Goal: Use online tool/utility: Utilize a website feature to perform a specific function

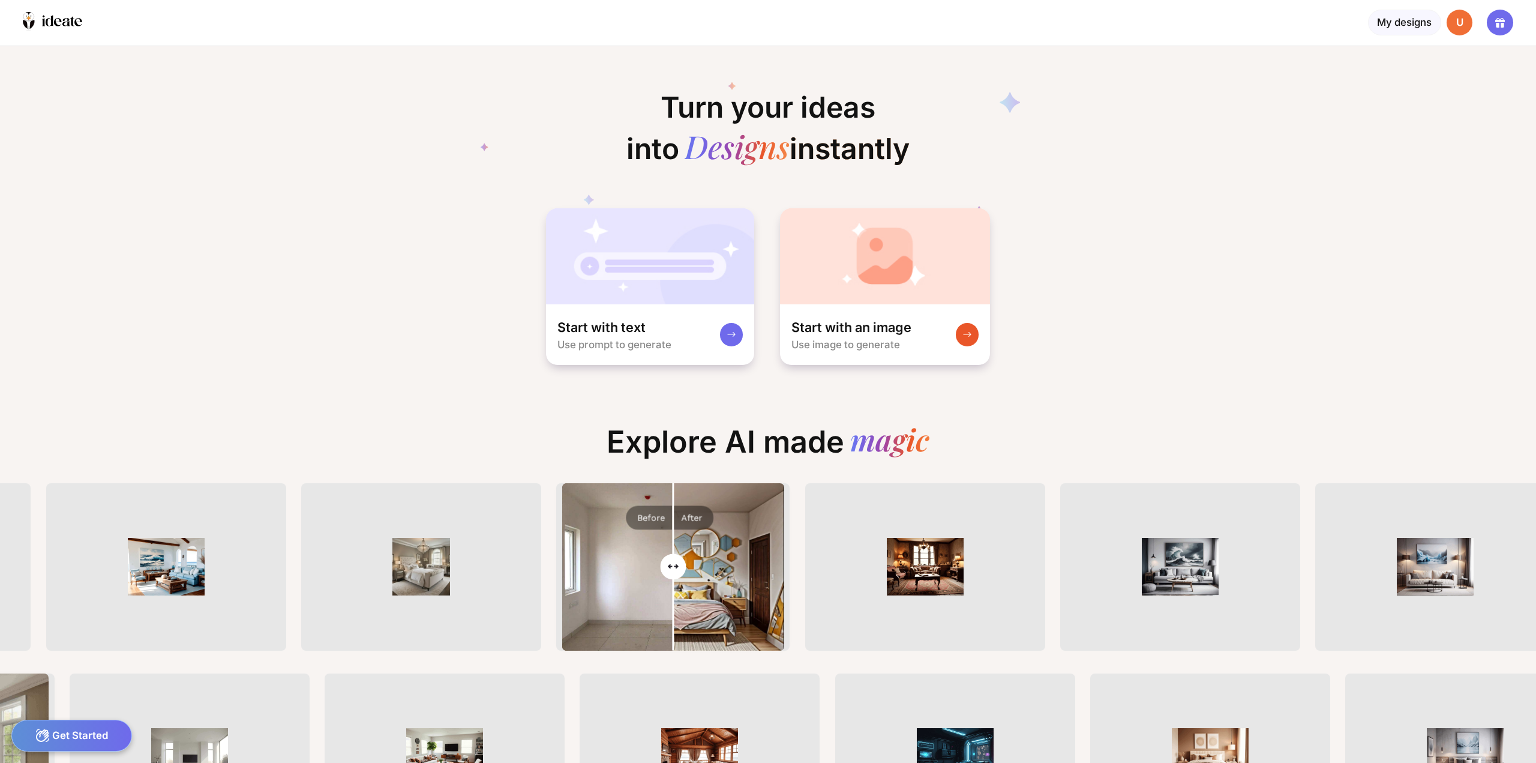
scroll to position [0, 61]
click at [819, 293] on img at bounding box center [885, 256] width 211 height 96
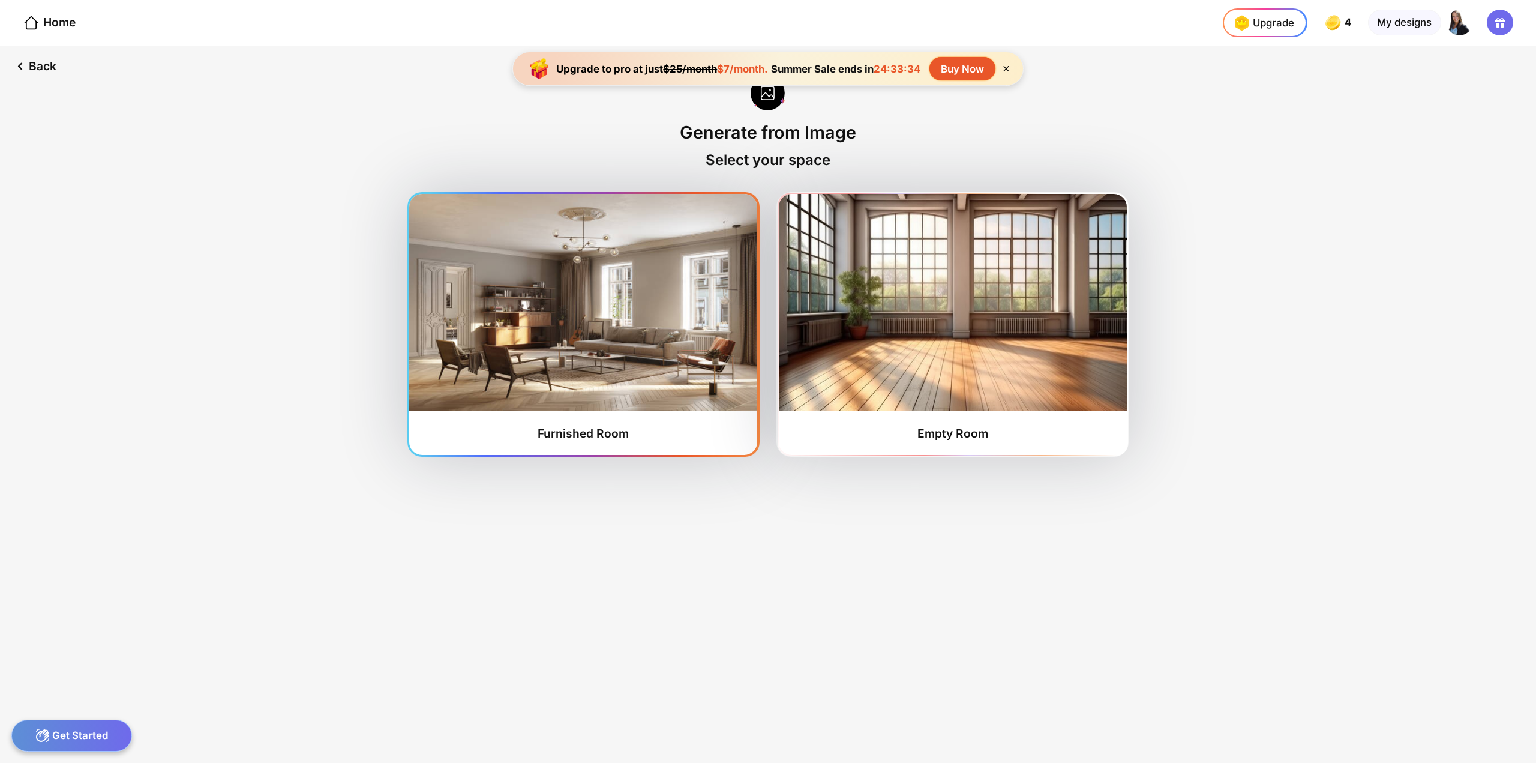
click at [600, 341] on img at bounding box center [583, 302] width 348 height 217
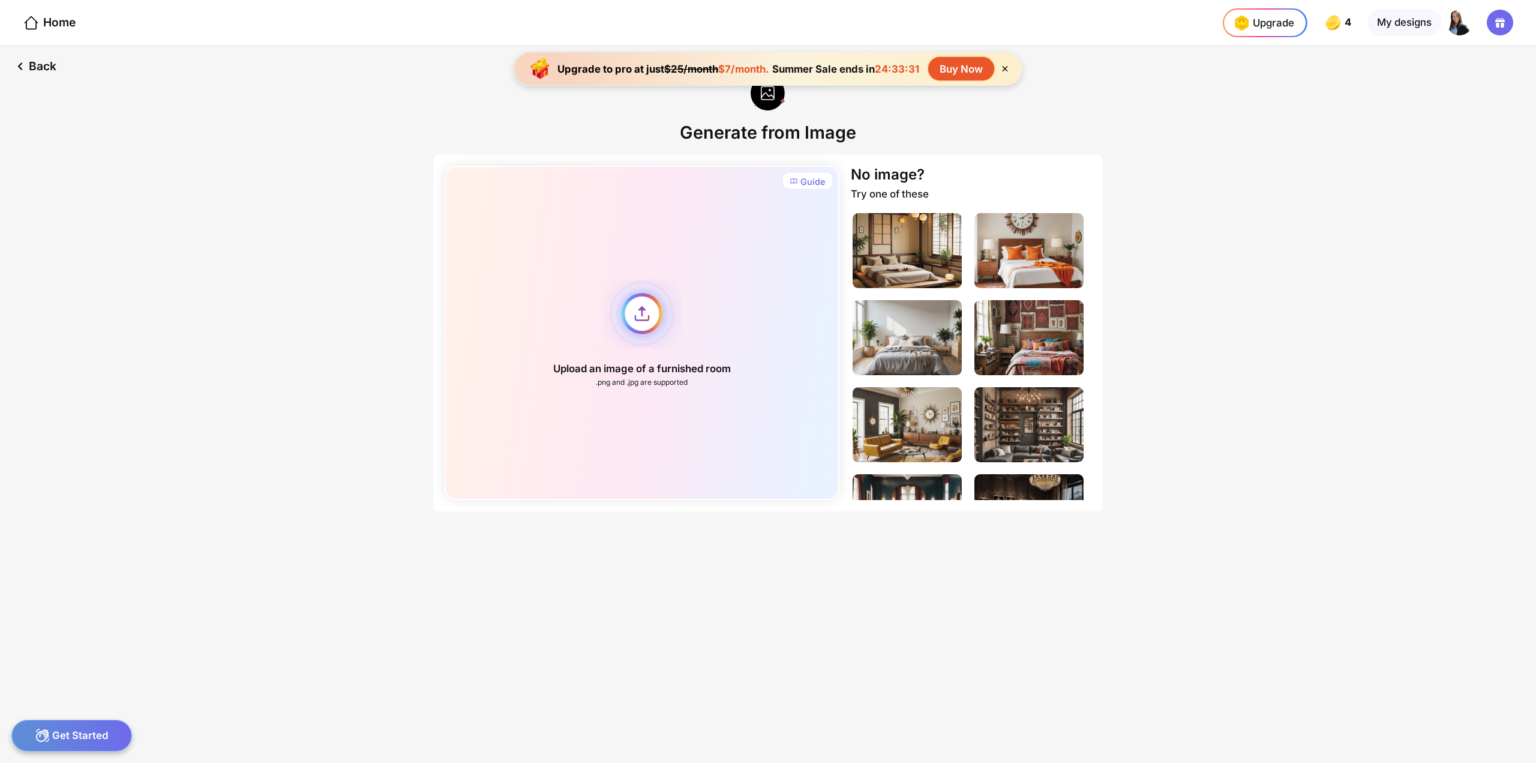
click at [639, 313] on div "Upload an image of a furnished room .png and .jpg are supported" at bounding box center [642, 333] width 394 height 334
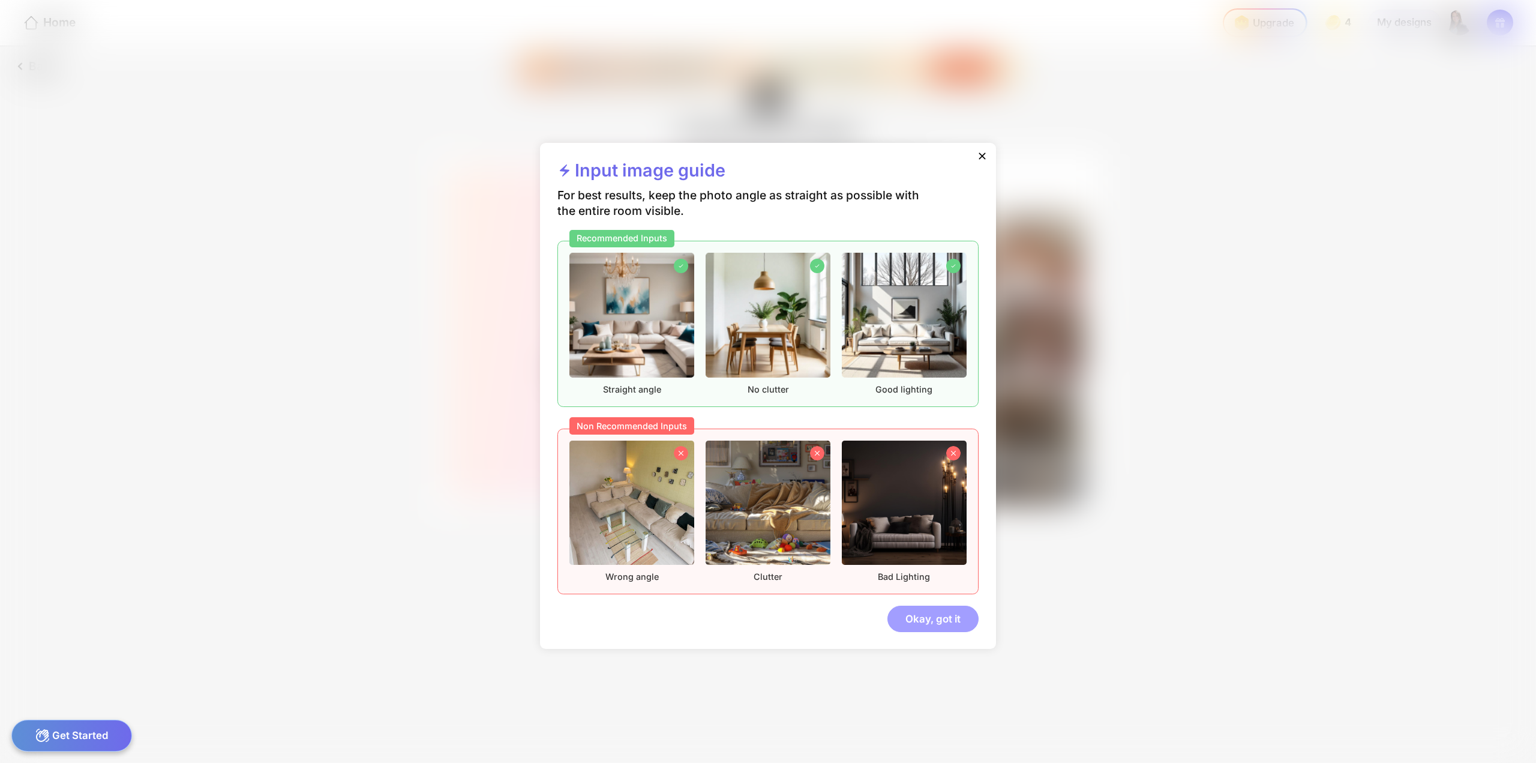
click at [935, 620] on div "Okay, got it" at bounding box center [932, 618] width 91 height 26
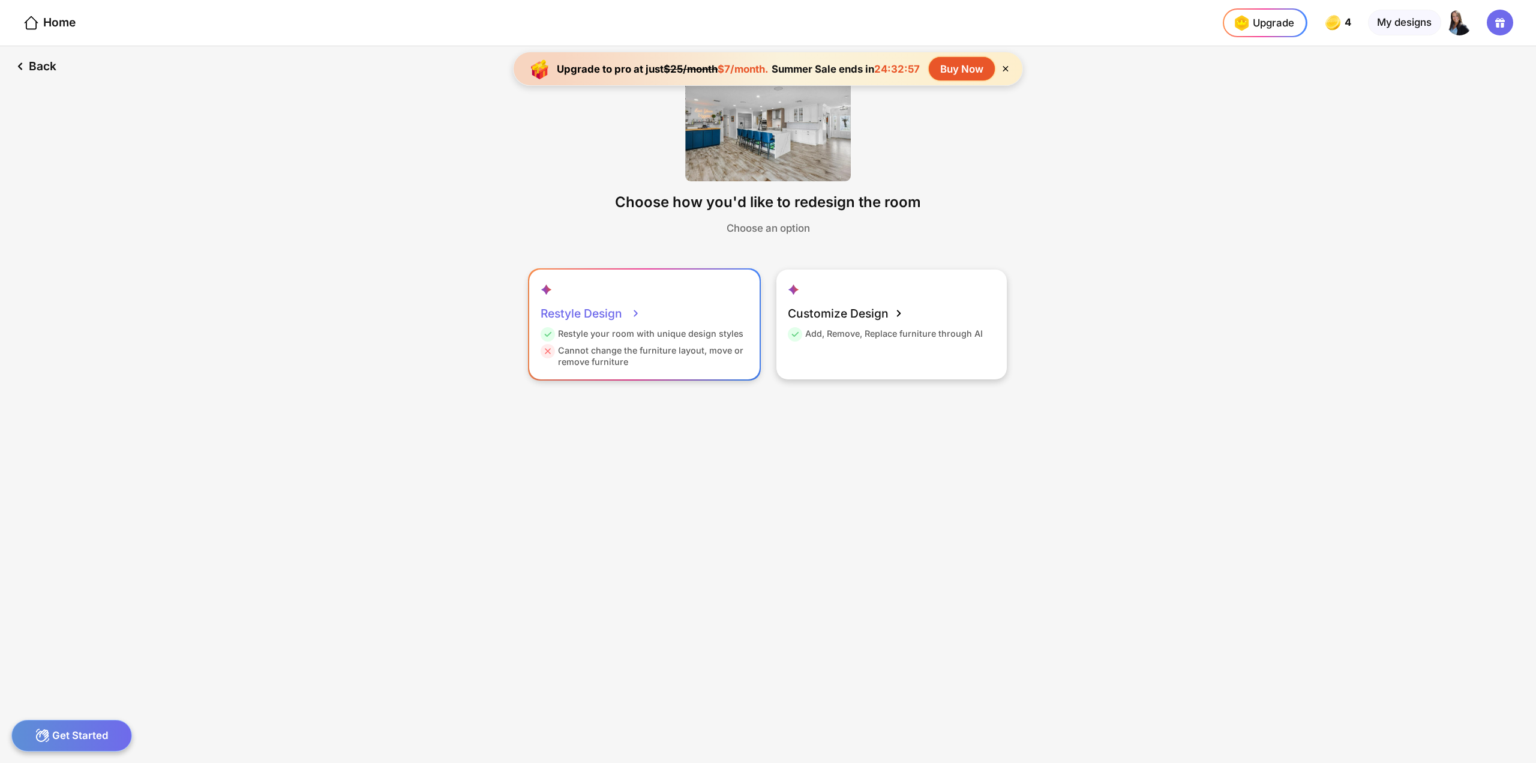
click at [660, 368] on div "Restyle Design Restyle your room with unique design styles Cannot change the fu…" at bounding box center [644, 323] width 230 height 109
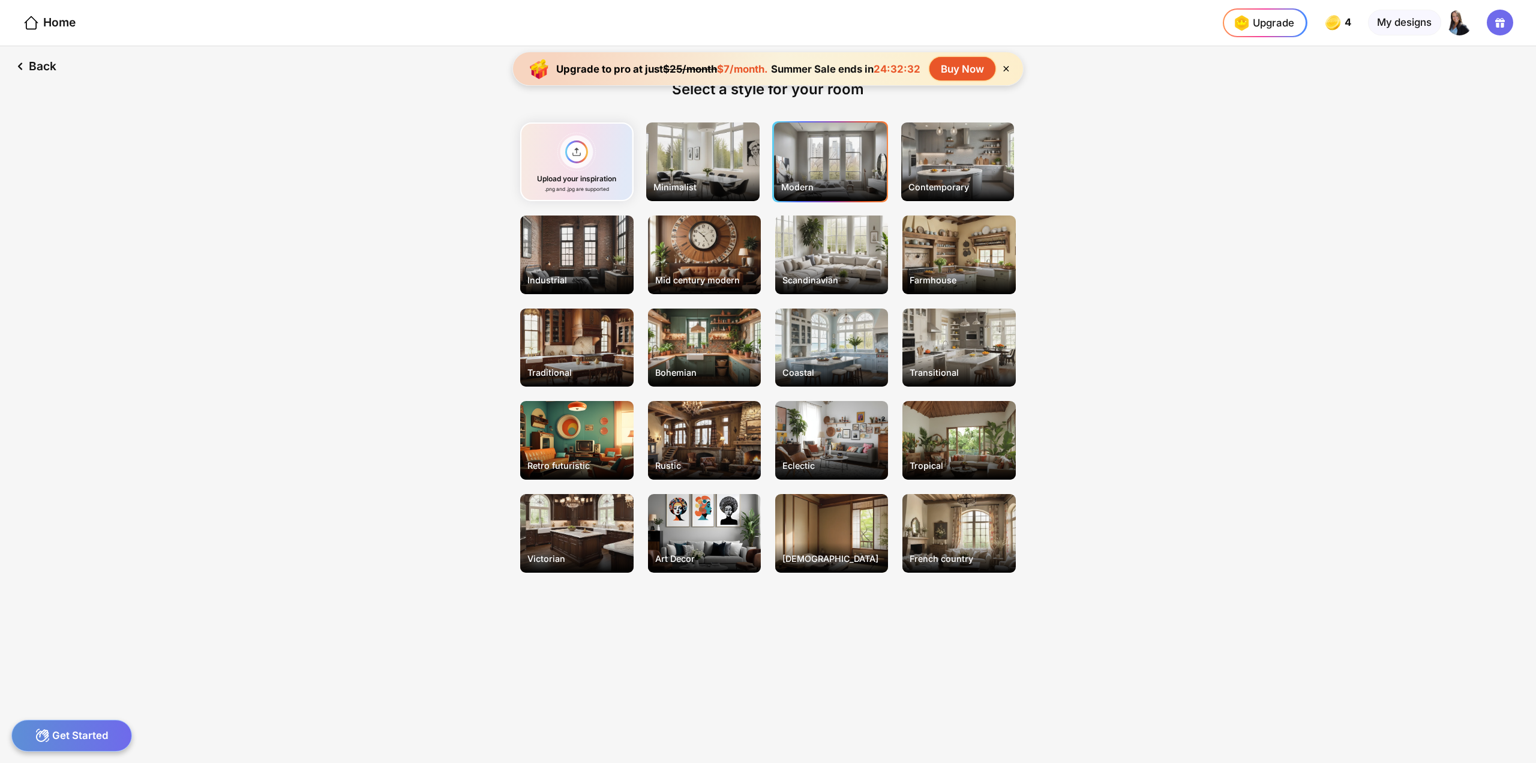
click at [830, 164] on div "Modern" at bounding box center [830, 161] width 113 height 79
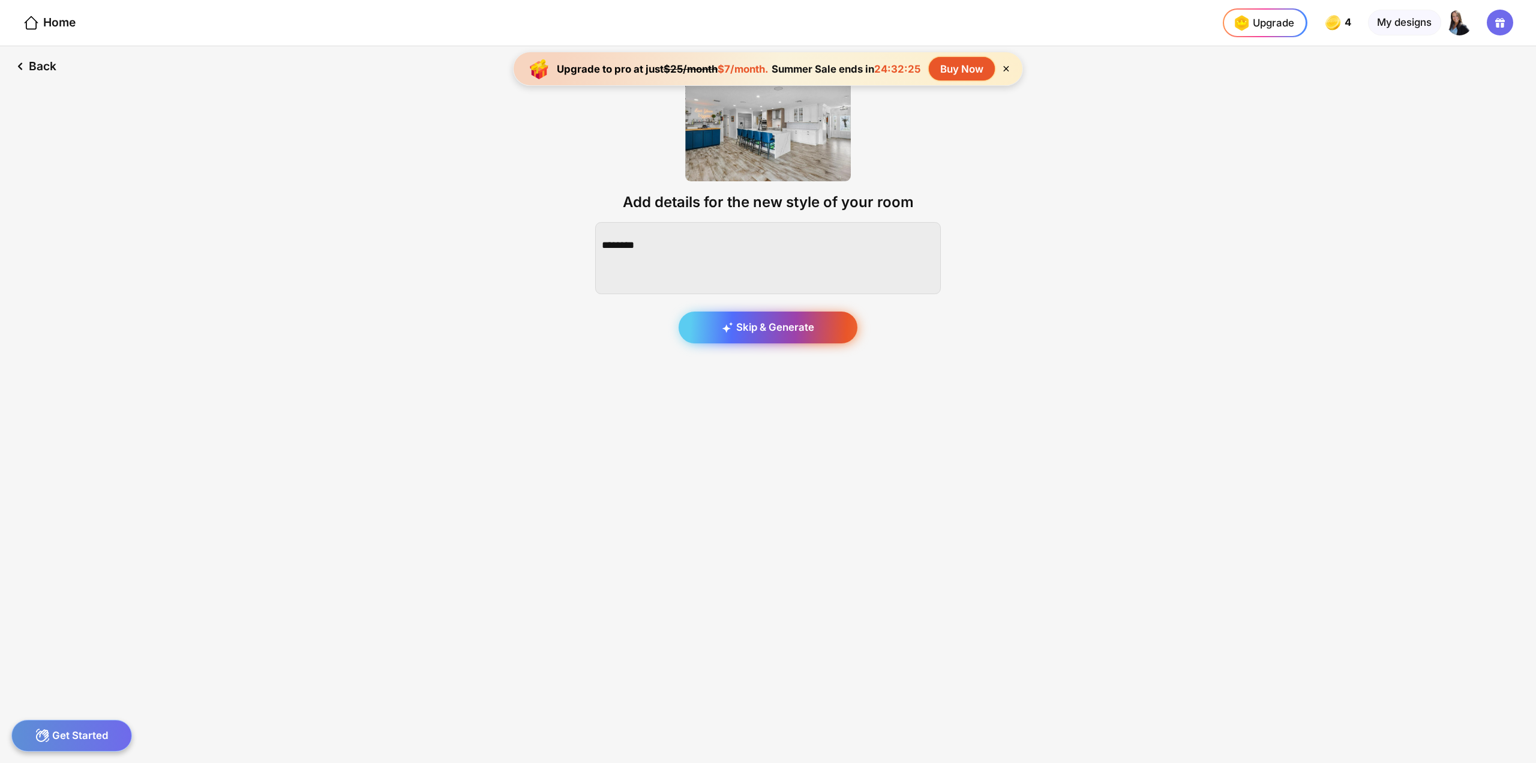
click at [789, 334] on div "Skip & Generate" at bounding box center [768, 327] width 179 height 32
click at [785, 323] on div "Generating..." at bounding box center [768, 282] width 346 height 121
click at [37, 66] on div "Back" at bounding box center [34, 66] width 68 height 40
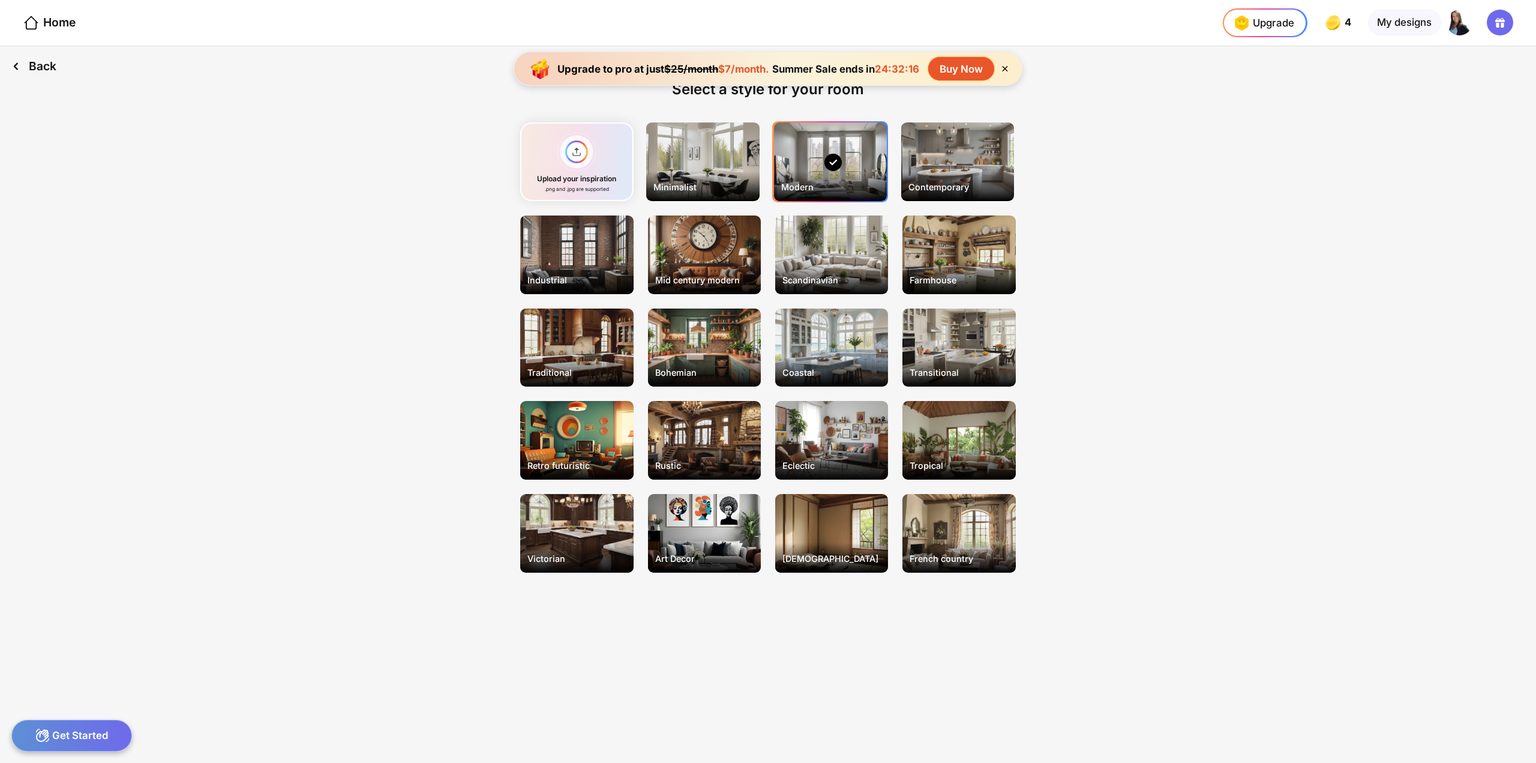
click at [32, 61] on div "Back" at bounding box center [34, 66] width 68 height 40
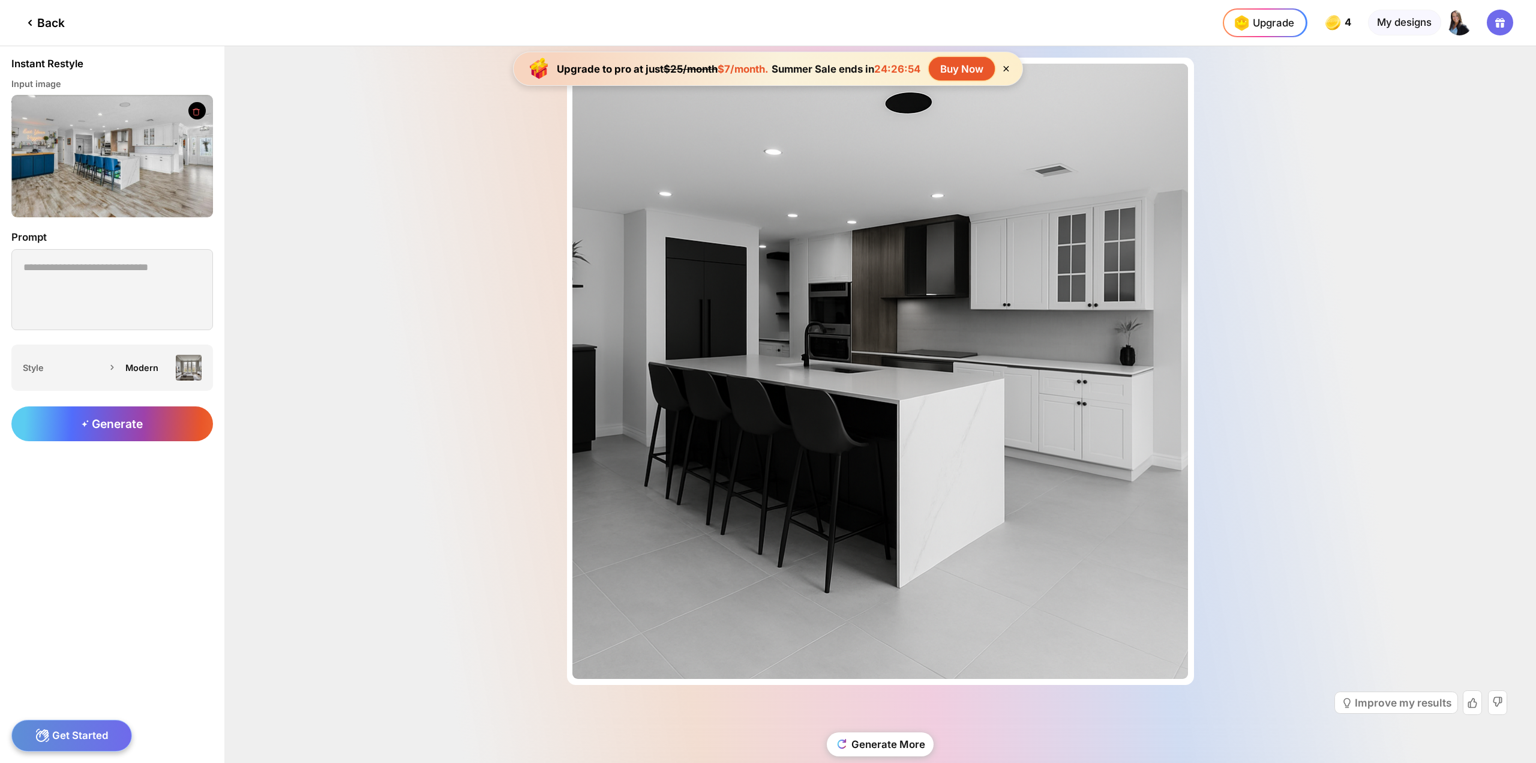
click at [48, 28] on div "Back" at bounding box center [44, 23] width 42 height 14
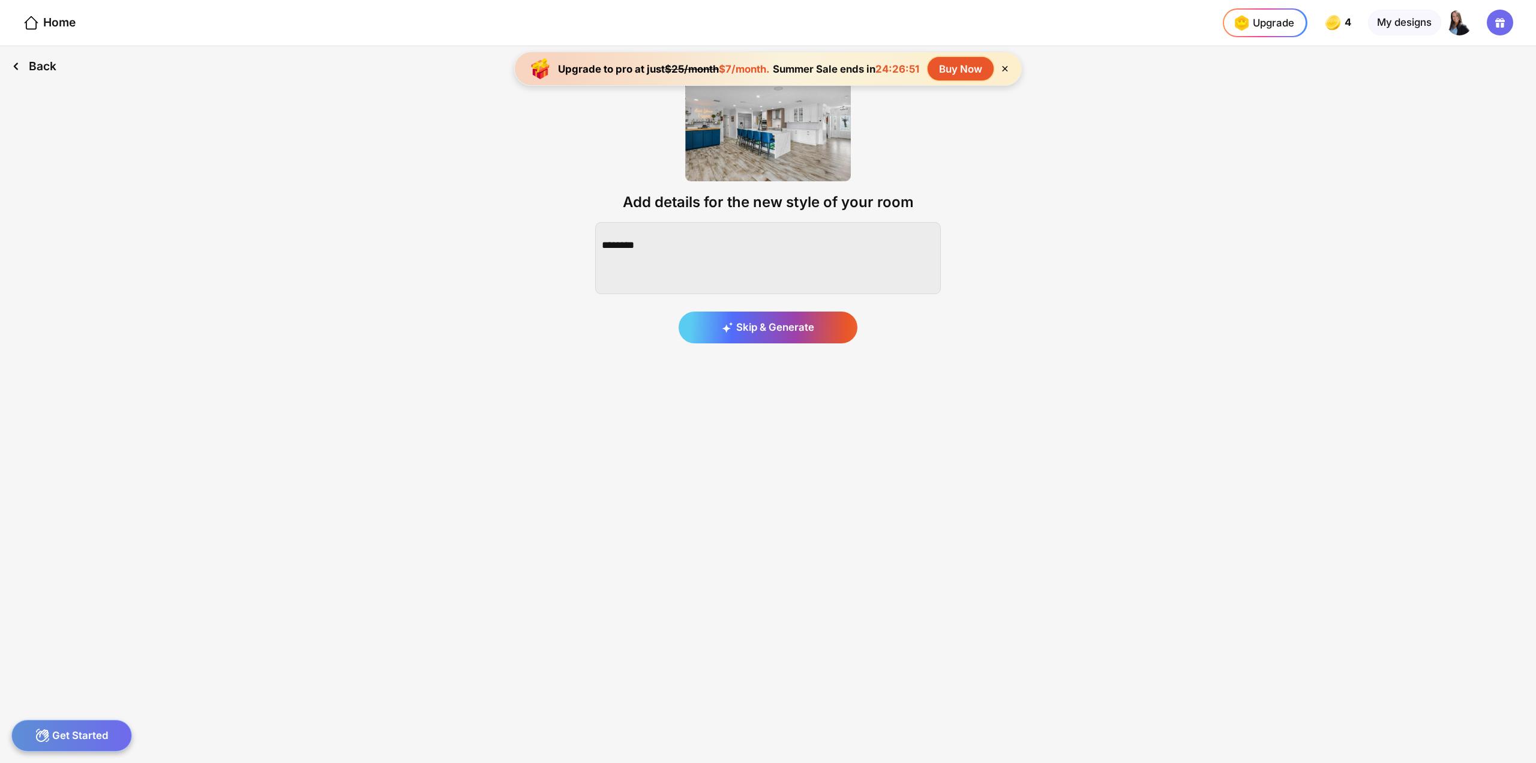
click at [43, 70] on div "Back" at bounding box center [34, 66] width 68 height 40
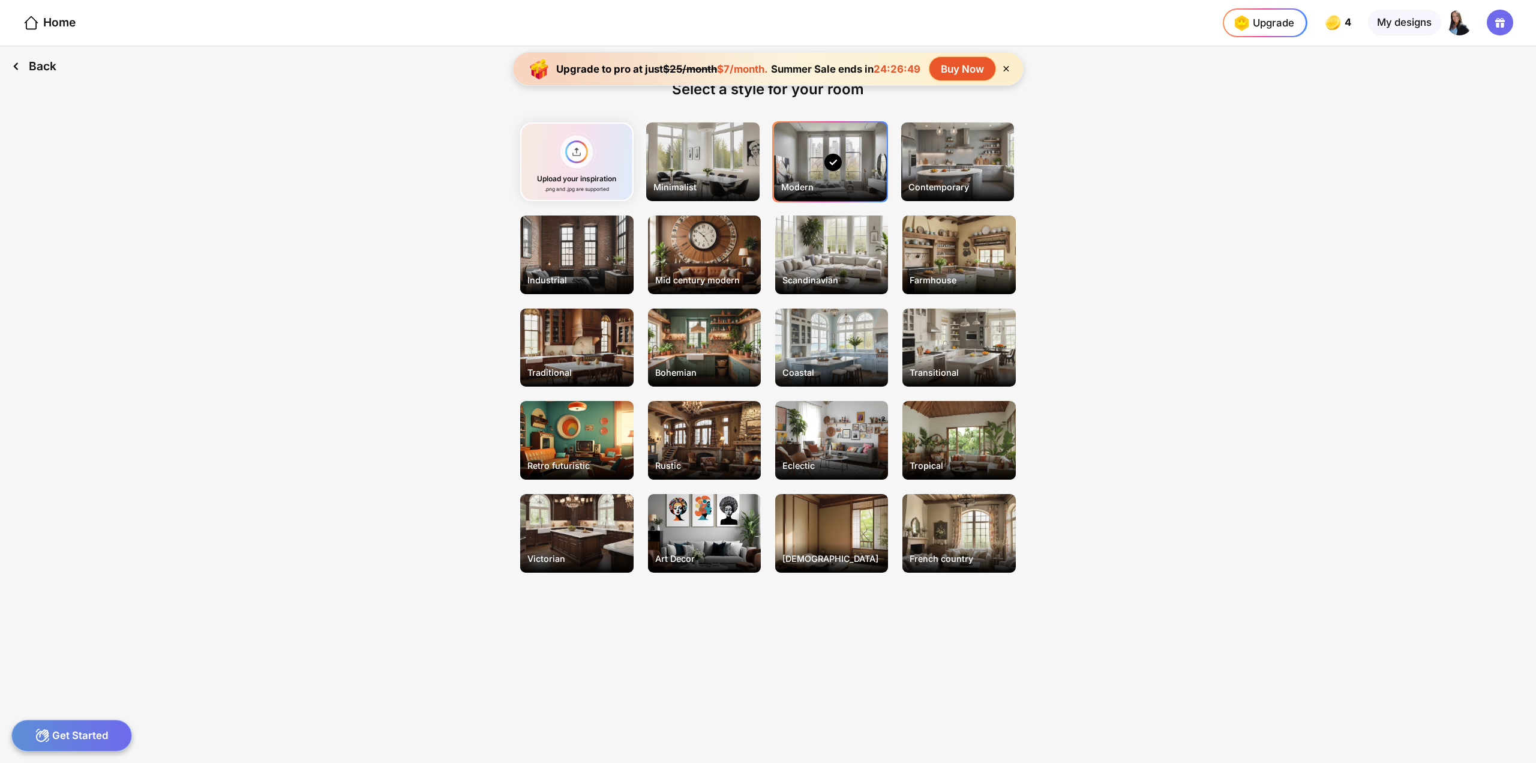
click at [43, 70] on div "Back" at bounding box center [34, 66] width 68 height 40
